Goal: Transaction & Acquisition: Purchase product/service

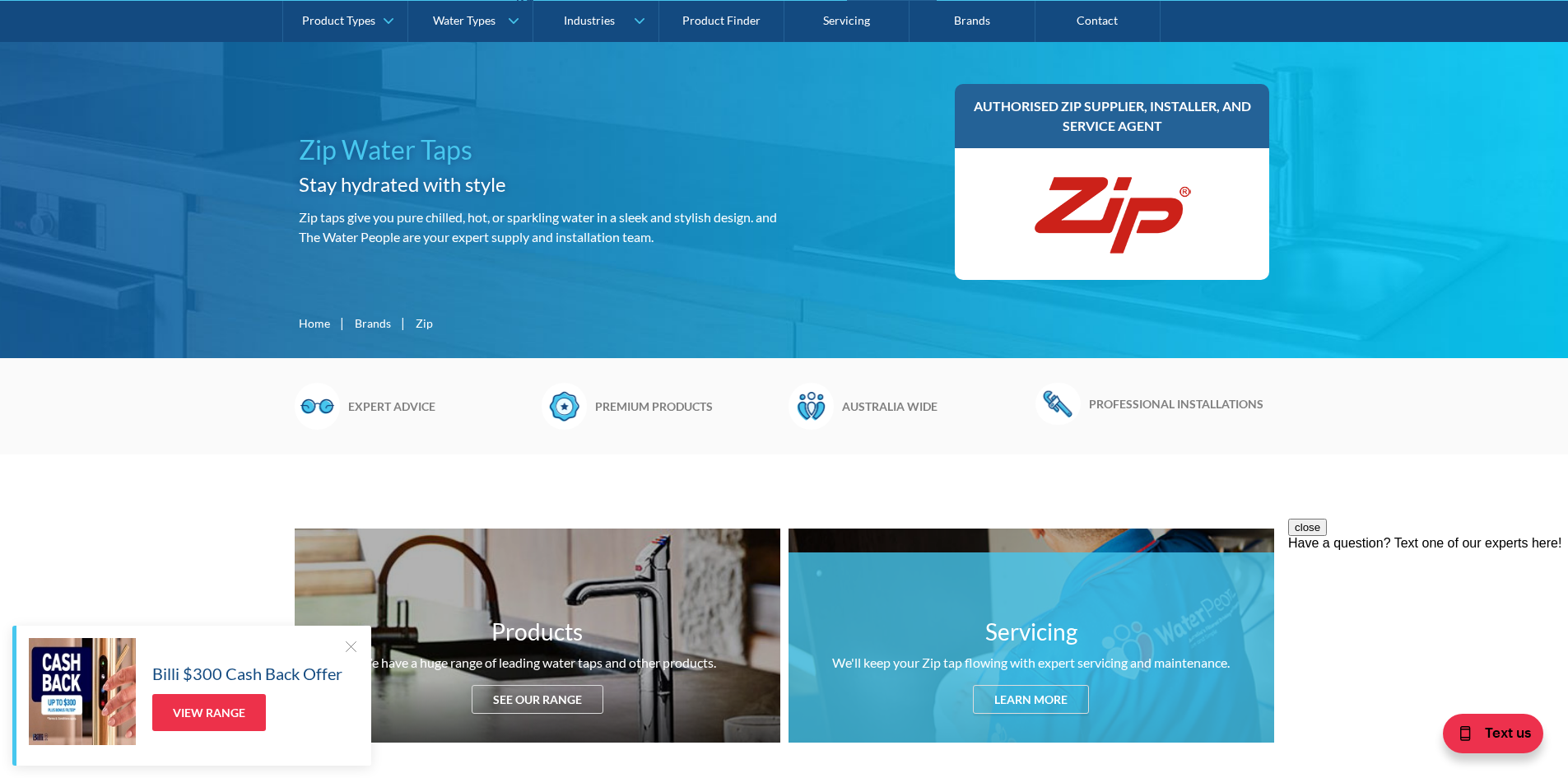
scroll to position [165, 0]
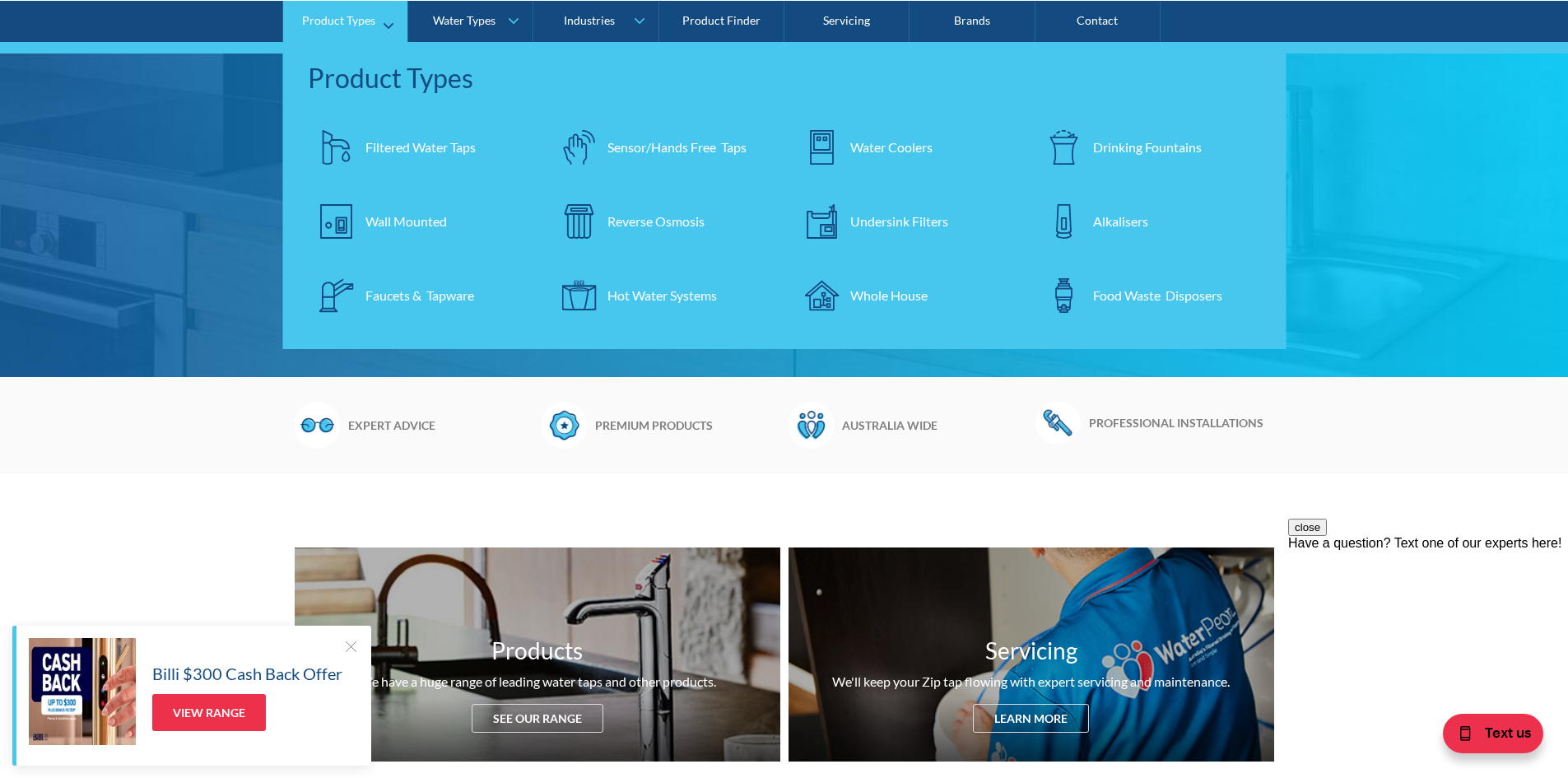
click at [430, 150] on div "Filtered Water Taps" at bounding box center [421, 147] width 111 height 20
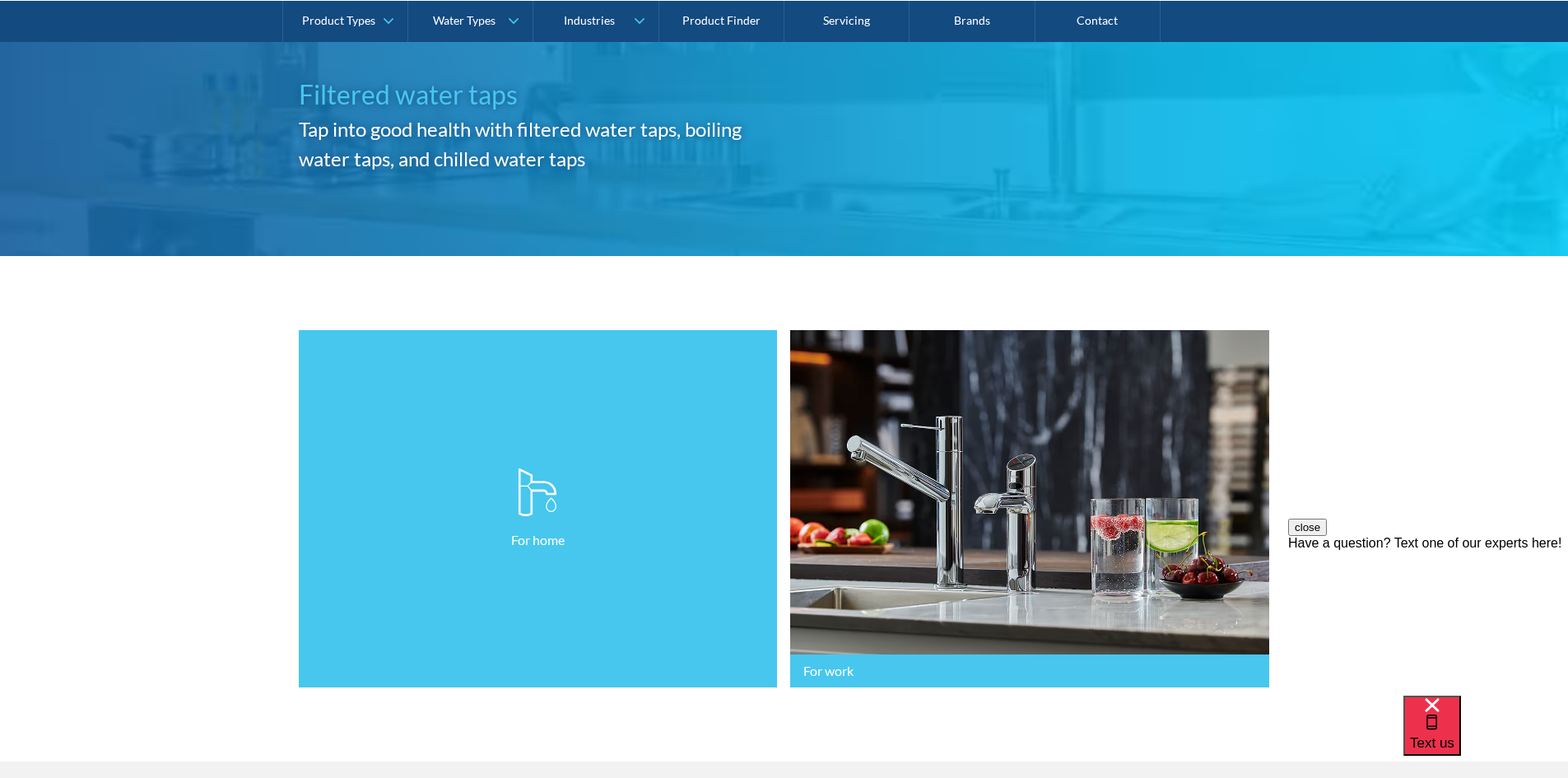
click at [497, 513] on link "For home" at bounding box center [538, 509] width 479 height 358
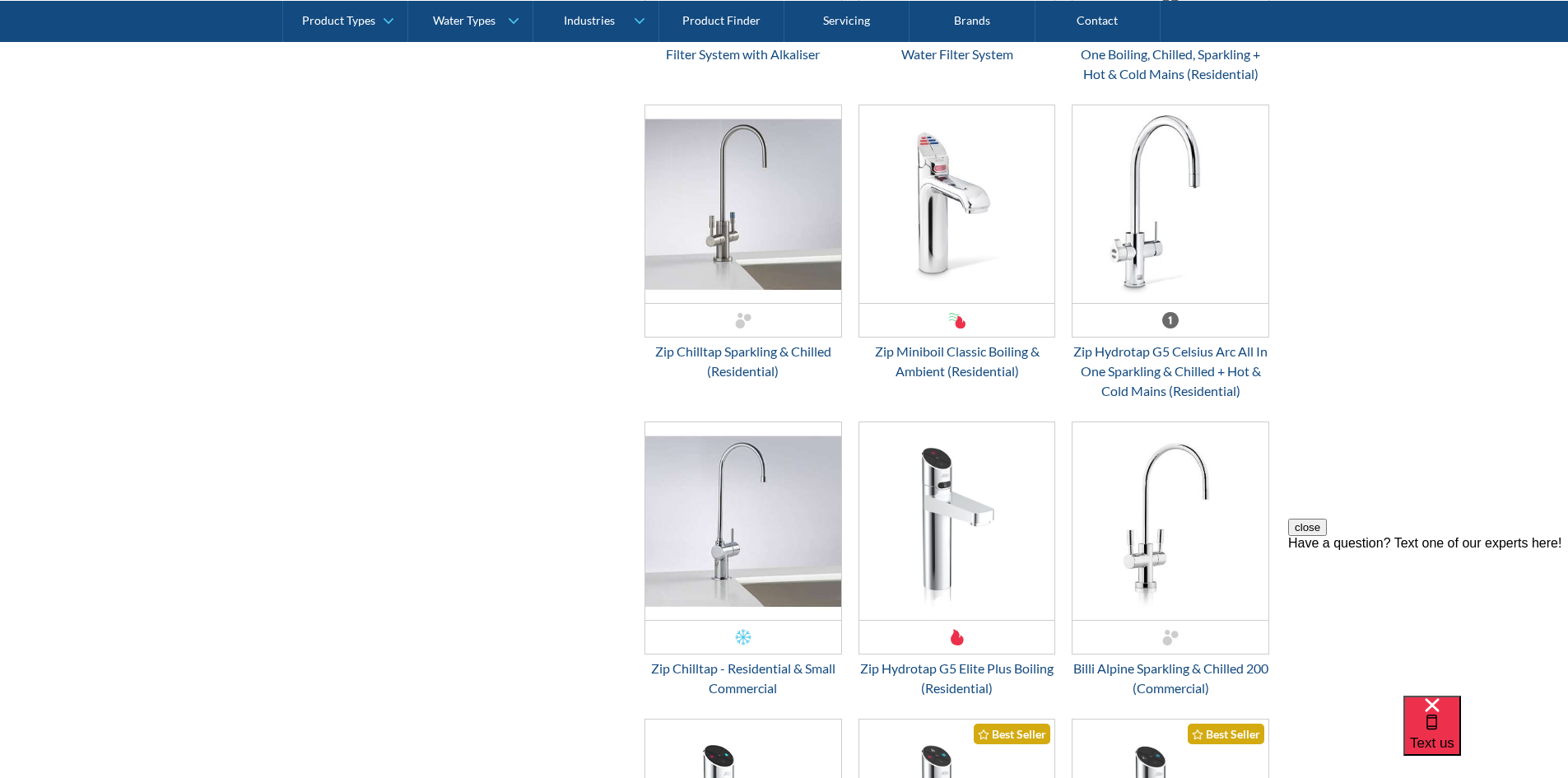
scroll to position [2140, 0]
click at [1001, 195] on img "Email Form 3" at bounding box center [956, 202] width 196 height 197
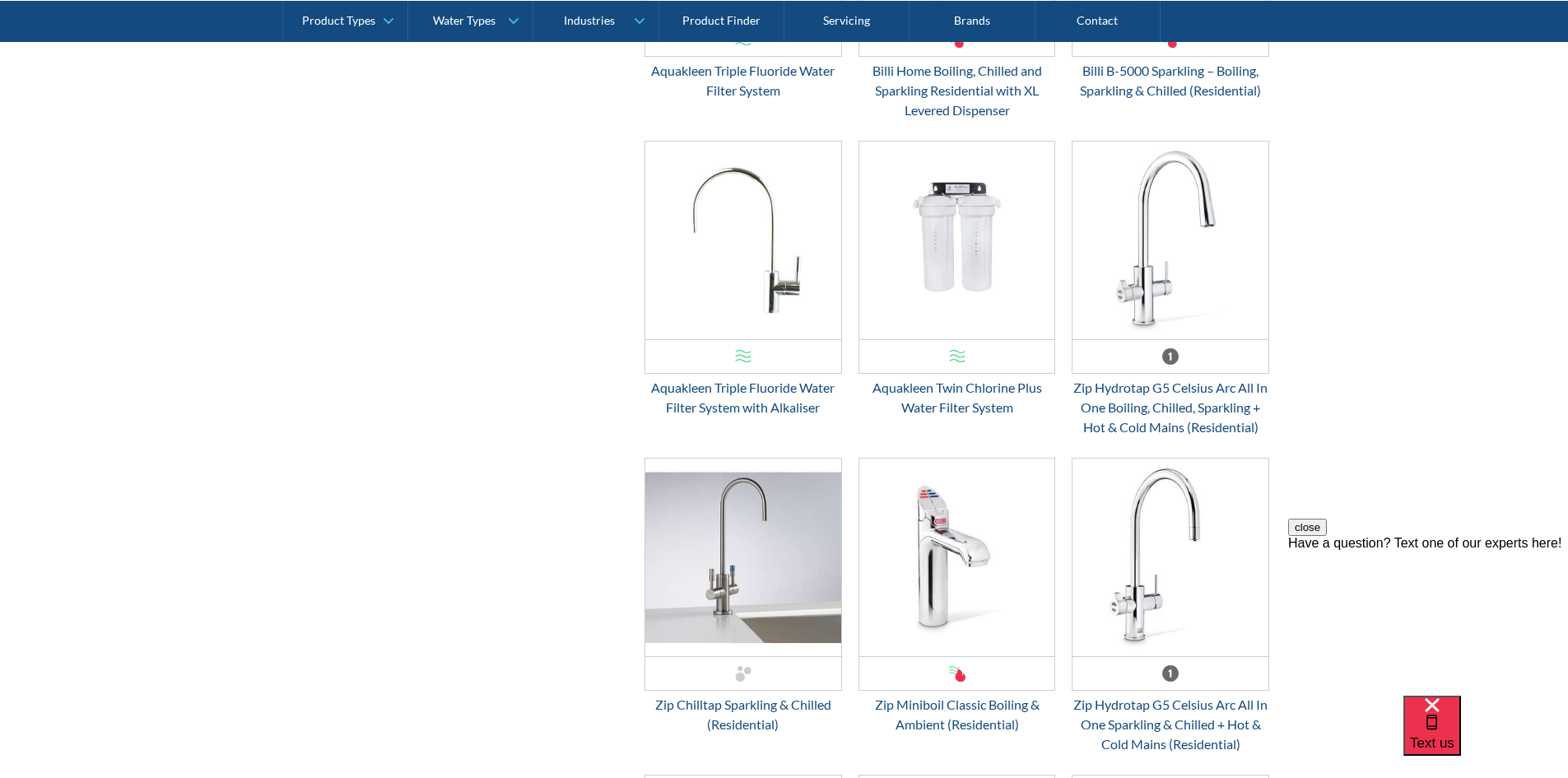
scroll to position [1728, 0]
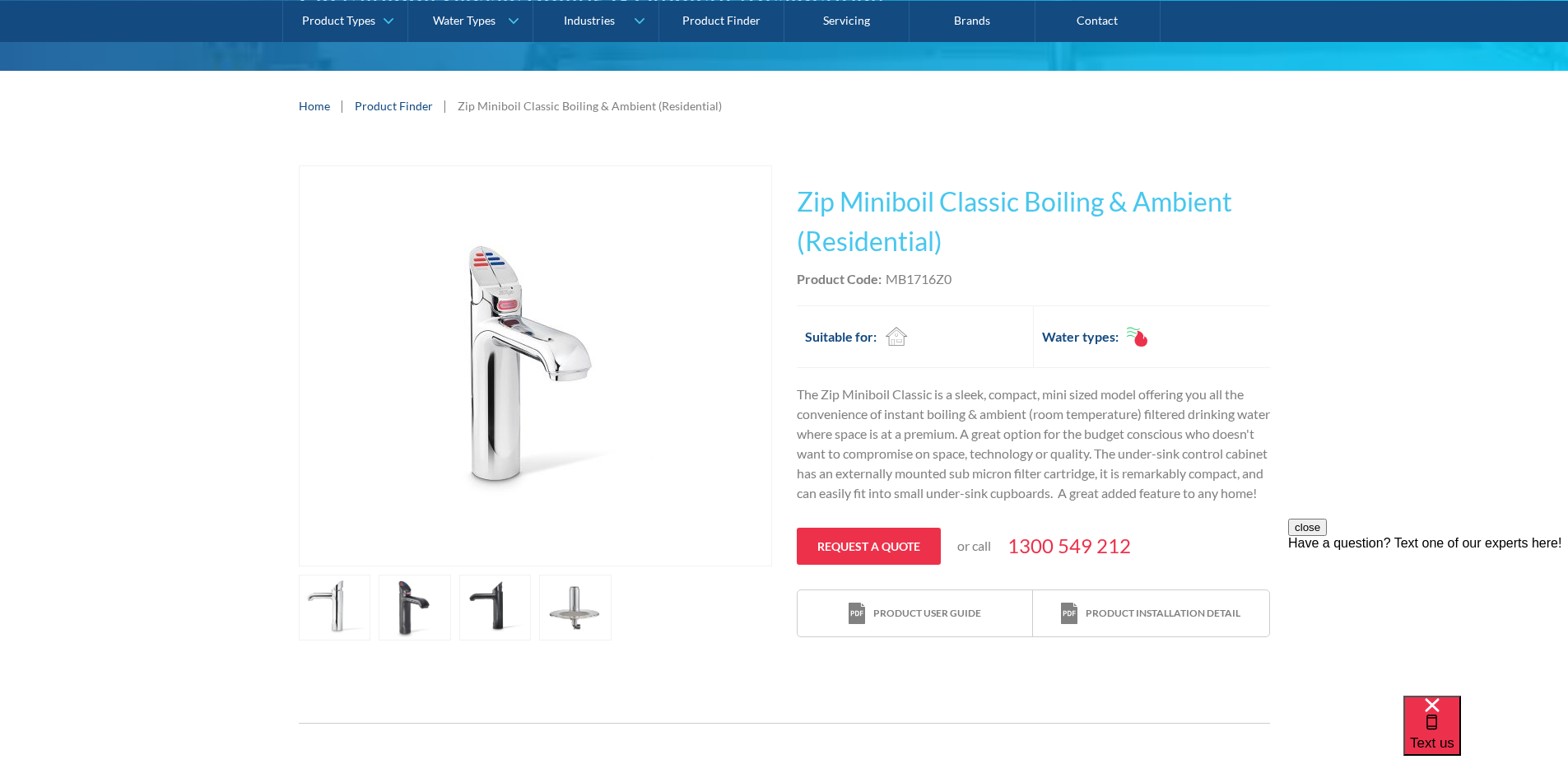
scroll to position [165, 0]
